Goal: Task Accomplishment & Management: Manage account settings

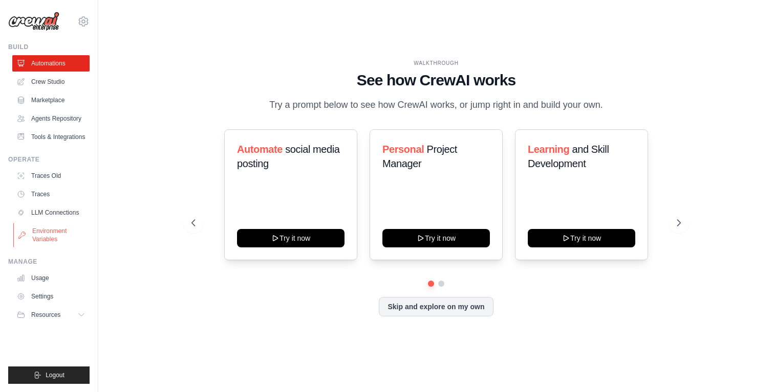
click at [57, 239] on link "Environment Variables" at bounding box center [51, 235] width 77 height 25
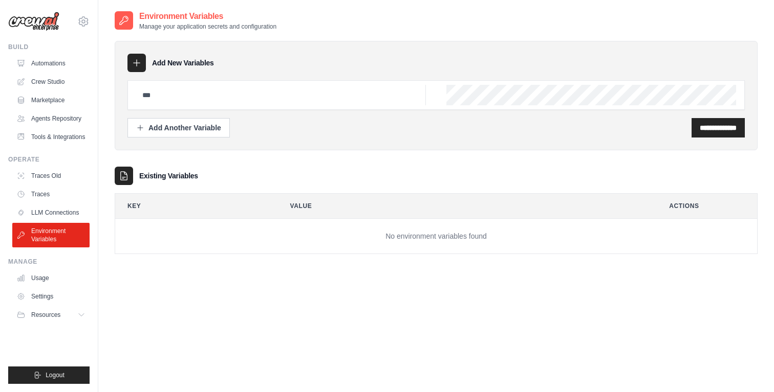
click at [138, 60] on icon at bounding box center [136, 63] width 10 height 10
click at [158, 128] on div "Add Another Variable" at bounding box center [178, 127] width 85 height 10
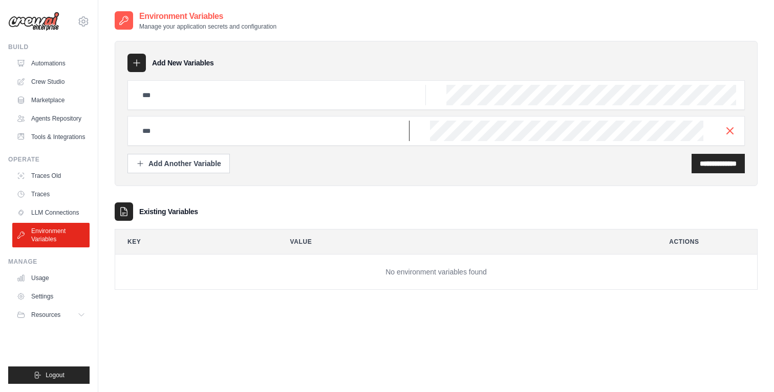
click at [201, 130] on input "text" at bounding box center [272, 131] width 273 height 20
click at [214, 98] on input "text" at bounding box center [281, 95] width 290 height 20
click at [734, 136] on icon "button" at bounding box center [729, 130] width 12 height 12
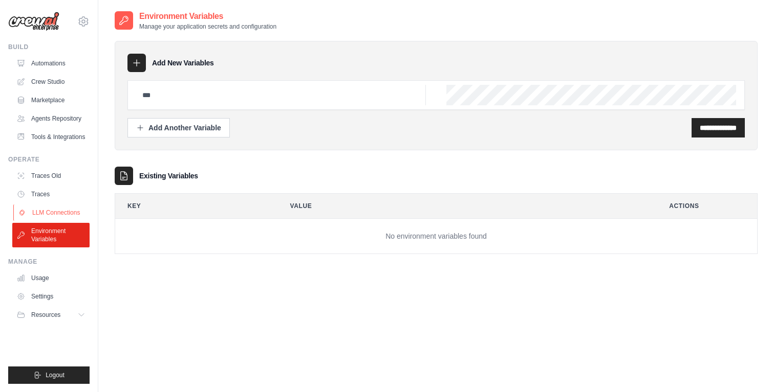
click at [58, 215] on link "LLM Connections" at bounding box center [51, 213] width 77 height 16
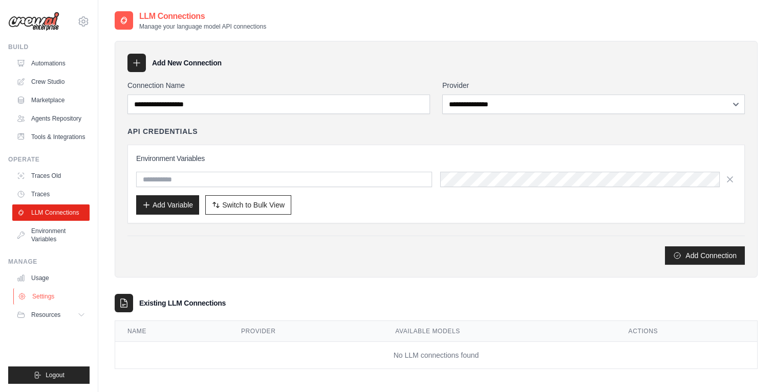
click at [44, 295] on link "Settings" at bounding box center [51, 297] width 77 height 16
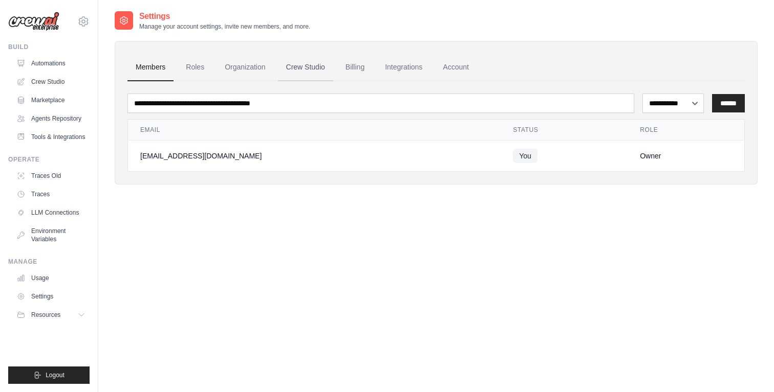
click at [326, 72] on link "Crew Studio" at bounding box center [305, 68] width 55 height 28
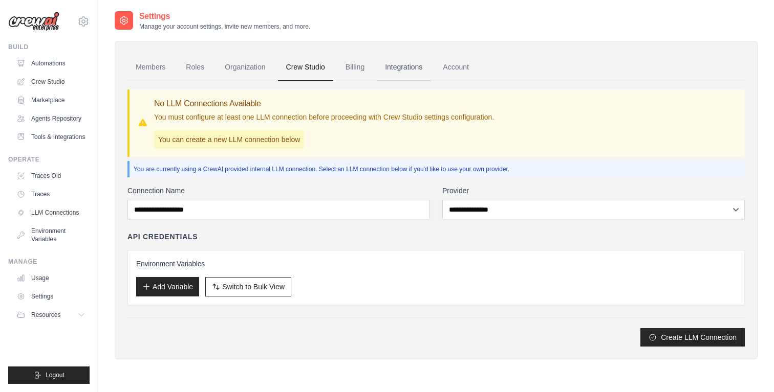
click at [409, 70] on link "Integrations" at bounding box center [404, 68] width 54 height 28
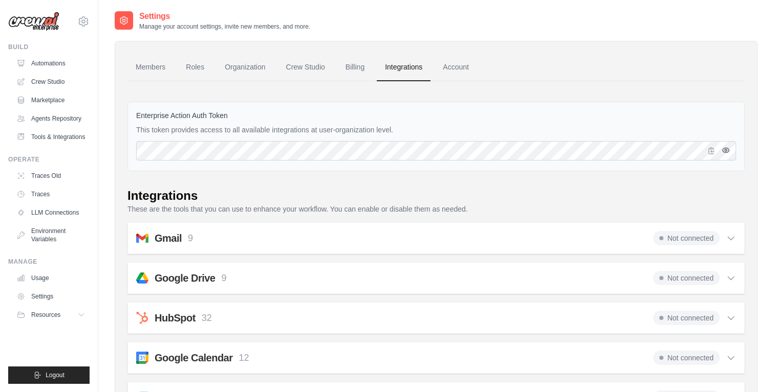
click at [725, 148] on icon "button" at bounding box center [725, 150] width 8 height 8
click at [724, 149] on icon "button" at bounding box center [725, 150] width 7 height 6
click at [711, 149] on icon "button" at bounding box center [712, 150] width 6 height 6
click at [361, 70] on link "Billing" at bounding box center [354, 68] width 35 height 28
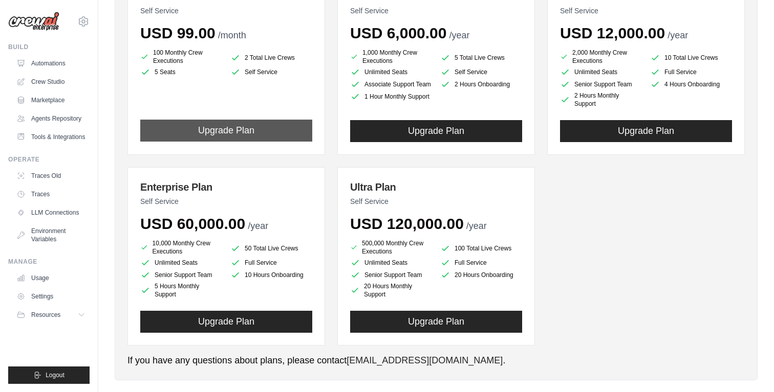
scroll to position [180, 0]
